Goal: Task Accomplishment & Management: Manage account settings

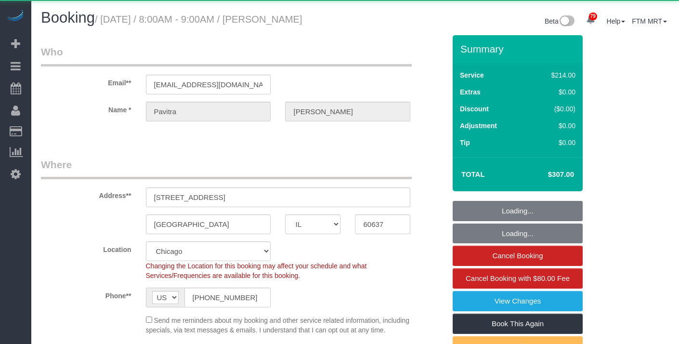
select select "IL"
select select "512"
select select "2"
select select "5"
select select "string:cash"
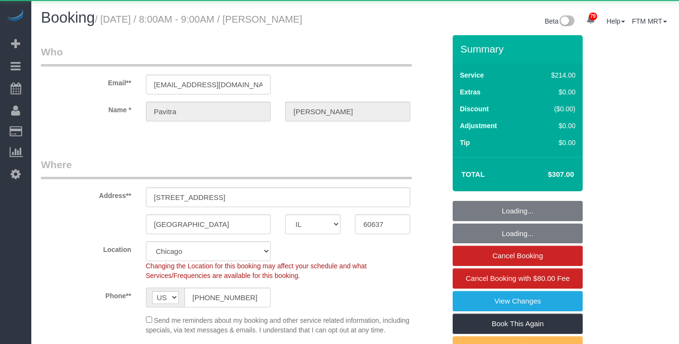
select select "number:1"
select select "number:67"
select select "number:139"
select select "number:106"
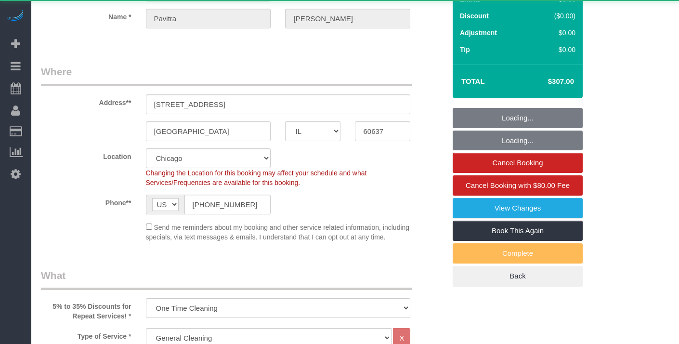
select select "spot1"
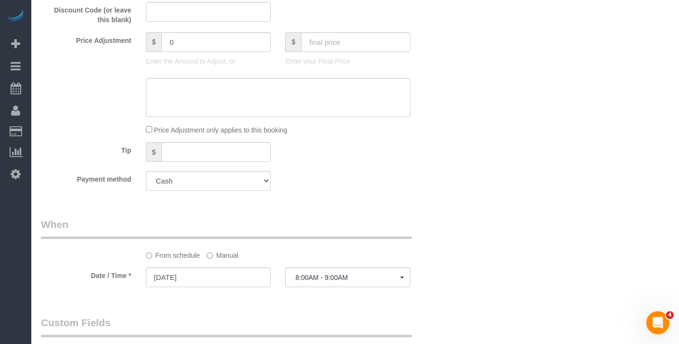
scroll to position [845, 0]
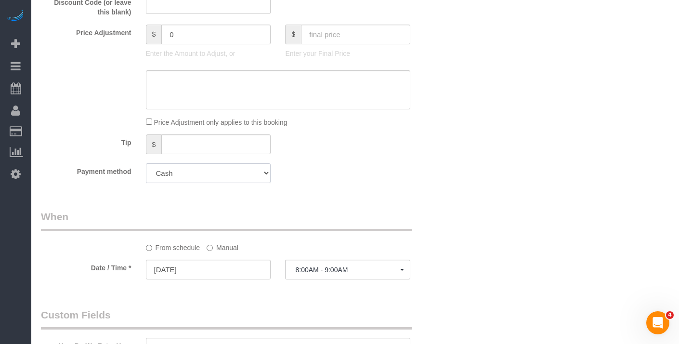
click at [249, 183] on select "Mastercard - 0967 - 11/2026 Visa - 3593 - 10/2028 (Default) Add Credit Card ───…" at bounding box center [208, 173] width 125 height 20
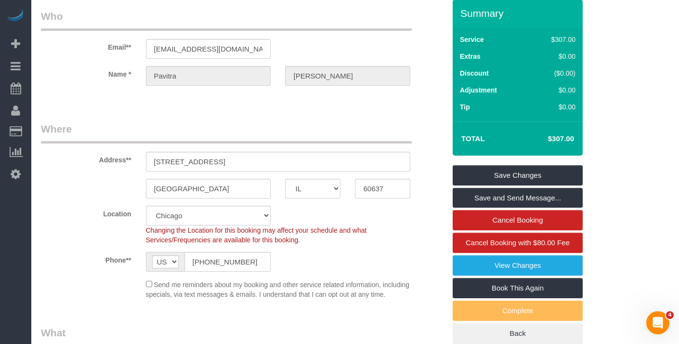
scroll to position [0, 0]
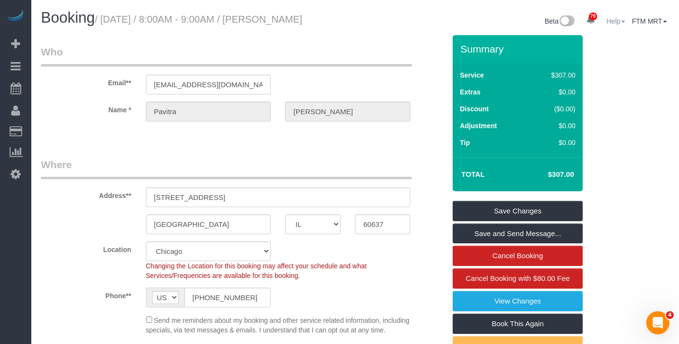
click at [621, 21] on b at bounding box center [623, 22] width 4 height 2
click at [623, 33] on link "Help Docs" at bounding box center [643, 36] width 76 height 13
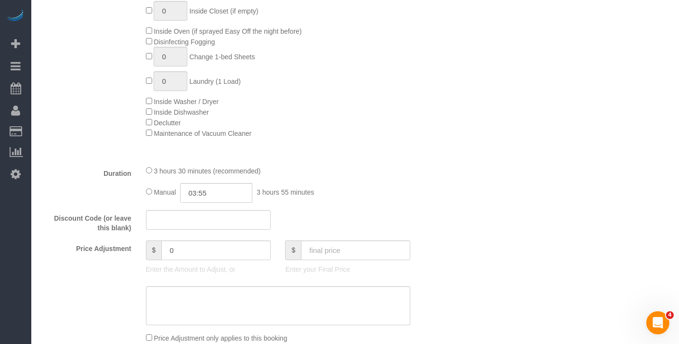
scroll to position [721, 0]
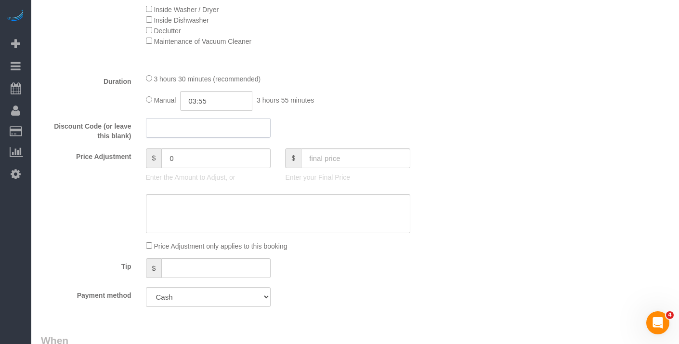
click at [179, 138] on input "text" at bounding box center [208, 128] width 125 height 20
paste input "8447-4A49-F0CF"
type input "8447-4A49-F0CF"
click at [252, 307] on select "Mastercard - 0967 - 11/2026 Visa - 3593 - 10/2028 (Default) Add Credit Card ───…" at bounding box center [208, 297] width 125 height 20
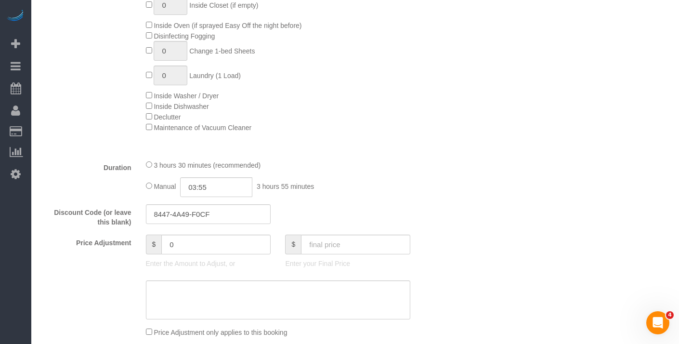
scroll to position [733, 0]
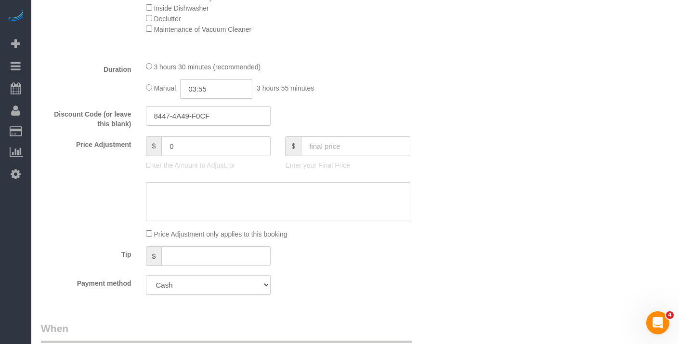
click at [241, 295] on select "Mastercard - 0967 - 11/2026 Visa - 3593 - 10/2028 (Default) Add Credit Card ───…" at bounding box center [208, 285] width 125 height 20
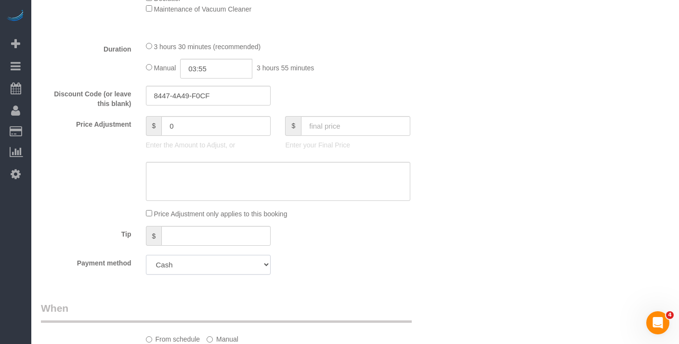
scroll to position [754, 0]
click at [215, 200] on textarea at bounding box center [278, 181] width 265 height 40
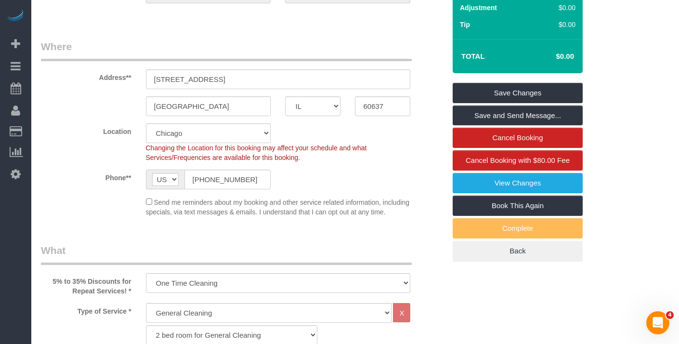
scroll to position [108, 0]
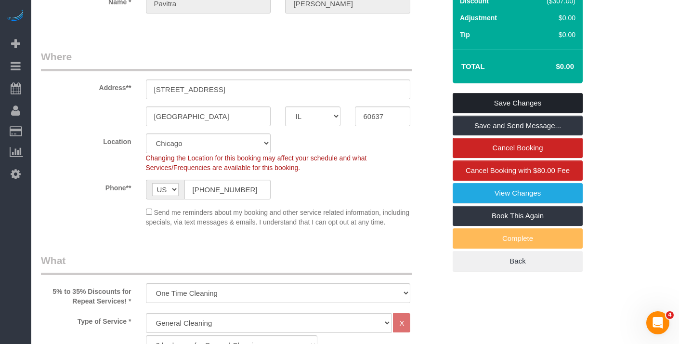
type textarea "Paying with Gift Card"
click at [518, 113] on link "Save Changes" at bounding box center [518, 103] width 130 height 20
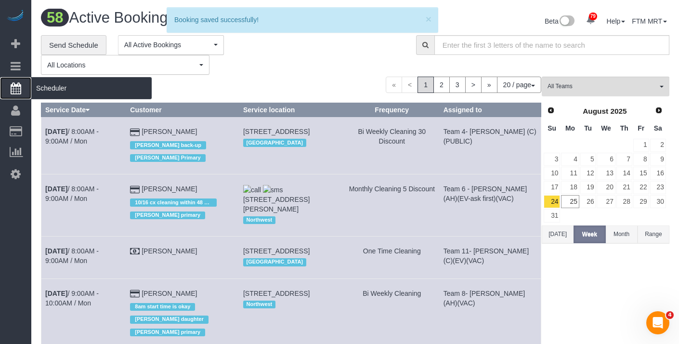
click at [69, 92] on span "Scheduler" at bounding box center [91, 88] width 120 height 22
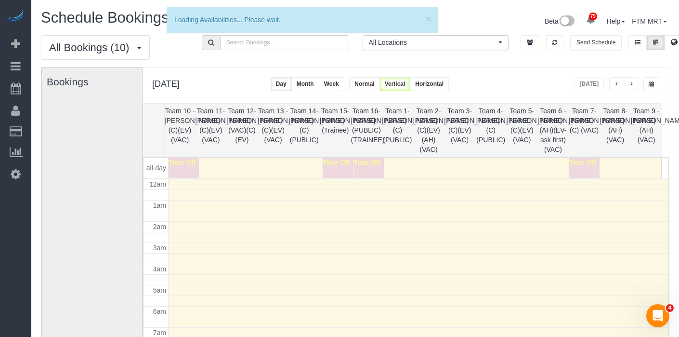
scroll to position [128, 0]
